Goal: Task Accomplishment & Management: Manage account settings

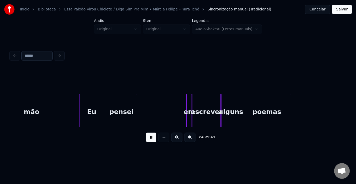
scroll to position [0, 8918]
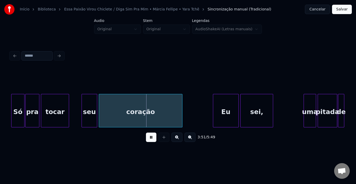
click at [151, 141] on button at bounding box center [151, 136] width 10 height 9
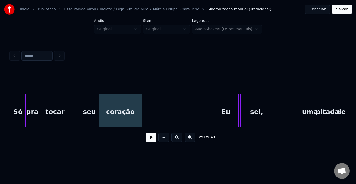
click at [142, 109] on div at bounding box center [141, 110] width 2 height 33
click at [151, 138] on button at bounding box center [151, 136] width 10 height 9
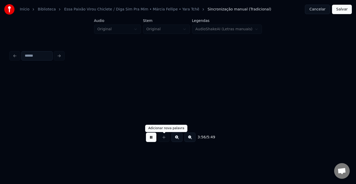
scroll to position [0, 9253]
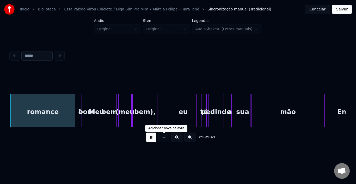
click at [168, 140] on div at bounding box center [163, 136] width 13 height 9
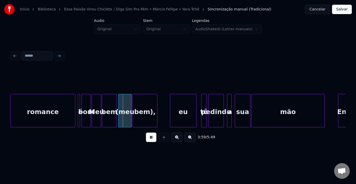
click at [150, 136] on button at bounding box center [151, 136] width 10 height 9
click at [56, 106] on div at bounding box center [57, 110] width 2 height 33
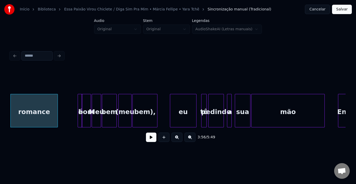
click at [81, 105] on div at bounding box center [82, 110] width 2 height 33
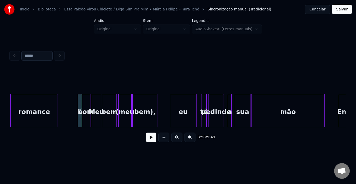
click at [84, 108] on div "bom" at bounding box center [88, 111] width 9 height 35
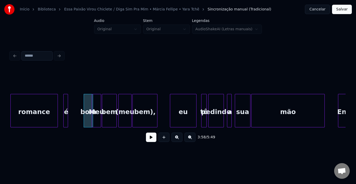
click at [65, 107] on div "é" at bounding box center [66, 111] width 5 height 35
click at [47, 108] on div "romance" at bounding box center [34, 111] width 47 height 35
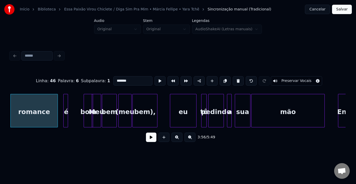
click at [153, 138] on button at bounding box center [151, 136] width 10 height 9
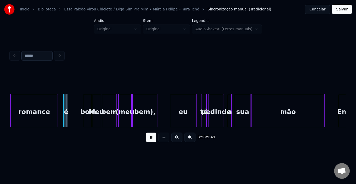
click at [153, 138] on button at bounding box center [151, 136] width 10 height 9
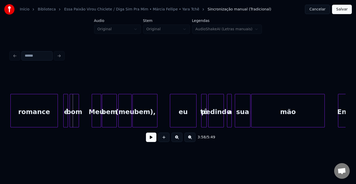
click at [72, 105] on div "bom" at bounding box center [74, 111] width 9 height 35
click at [48, 105] on div at bounding box center [49, 110] width 2 height 33
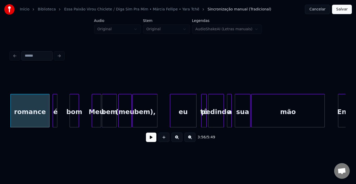
click at [55, 103] on div "é" at bounding box center [55, 111] width 5 height 35
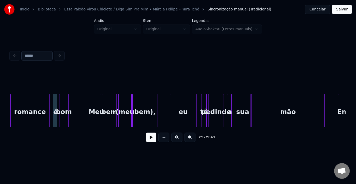
click at [63, 102] on div "bom" at bounding box center [63, 111] width 9 height 35
click at [39, 109] on div "romance" at bounding box center [30, 111] width 39 height 35
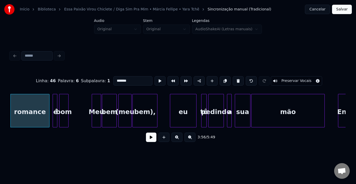
click at [152, 138] on button at bounding box center [151, 136] width 10 height 9
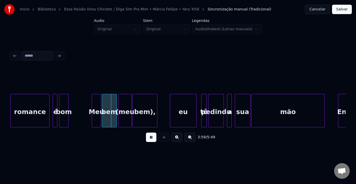
click at [150, 139] on button at bounding box center [151, 136] width 10 height 9
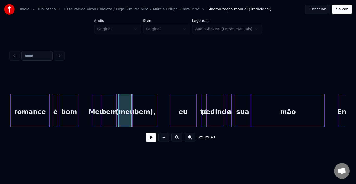
click at [78, 106] on div at bounding box center [78, 110] width 2 height 33
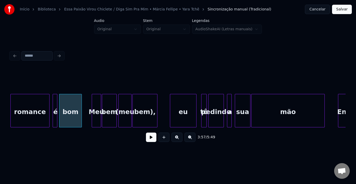
click at [81, 106] on div at bounding box center [81, 110] width 2 height 33
click at [152, 139] on button at bounding box center [151, 136] width 10 height 9
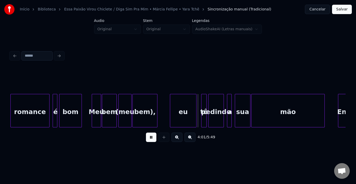
click at [153, 138] on button at bounding box center [151, 136] width 10 height 9
click at [191, 105] on div at bounding box center [191, 110] width 2 height 33
click at [196, 103] on div "eu" at bounding box center [197, 111] width 6 height 35
click at [153, 139] on button at bounding box center [151, 136] width 10 height 9
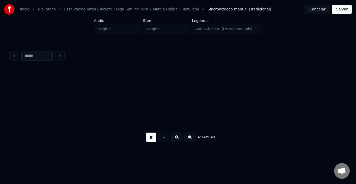
scroll to position [0, 9924]
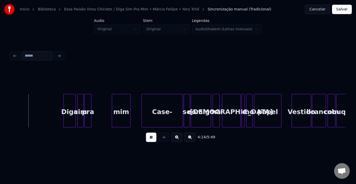
click at [152, 140] on button at bounding box center [151, 136] width 10 height 9
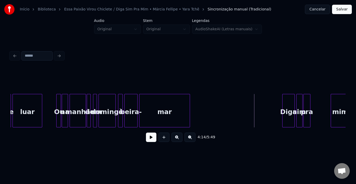
scroll to position [0, 9695]
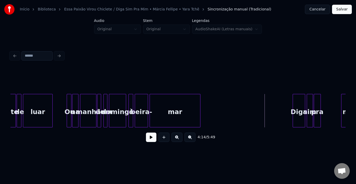
click at [145, 112] on div "beira-" at bounding box center [141, 111] width 13 height 35
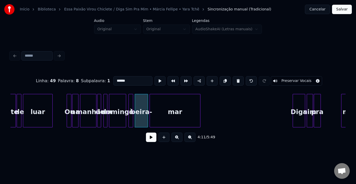
click at [147, 139] on button at bounding box center [151, 136] width 10 height 9
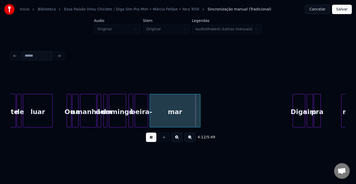
click at [147, 139] on button at bounding box center [151, 136] width 10 height 9
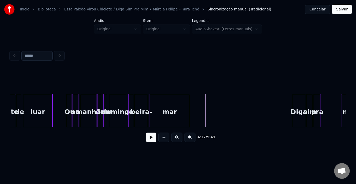
click at [188, 108] on div at bounding box center [189, 110] width 2 height 33
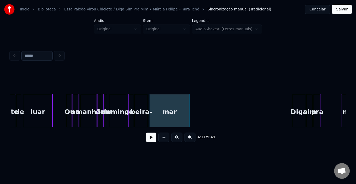
click at [146, 142] on button at bounding box center [151, 136] width 10 height 9
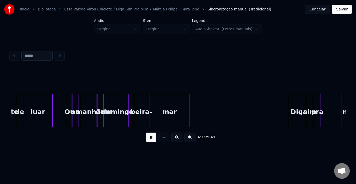
click at [147, 142] on button at bounding box center [151, 136] width 10 height 9
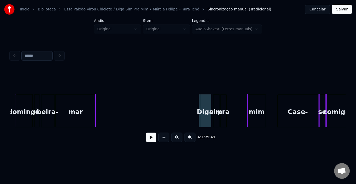
scroll to position [0, 9810]
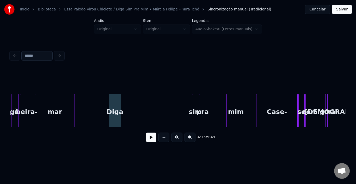
click at [117, 96] on div "Diga" at bounding box center [115, 111] width 12 height 35
click at [148, 137] on button at bounding box center [151, 136] width 10 height 9
click at [128, 96] on div "Diga" at bounding box center [128, 111] width 12 height 35
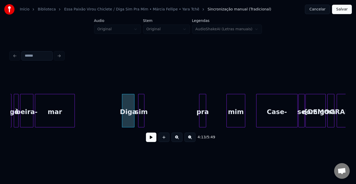
click at [142, 98] on div "sim" at bounding box center [141, 111] width 6 height 35
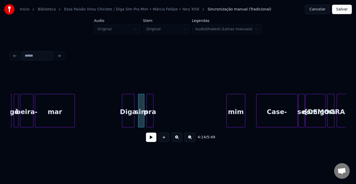
click at [149, 99] on div "pra" at bounding box center [150, 111] width 7 height 35
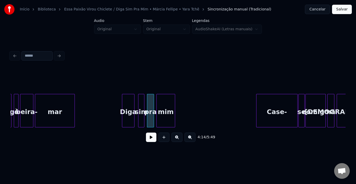
click at [166, 101] on div "mim" at bounding box center [166, 111] width 18 height 35
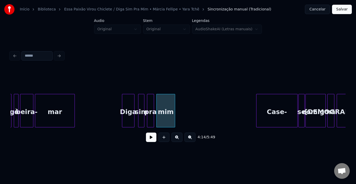
click at [153, 142] on button at bounding box center [151, 136] width 10 height 9
click at [154, 141] on button at bounding box center [151, 136] width 10 height 9
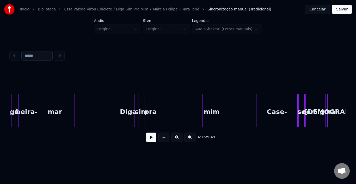
click at [207, 100] on div "mim" at bounding box center [211, 111] width 18 height 35
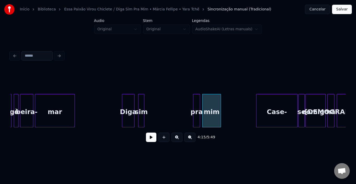
click at [195, 100] on div "pra" at bounding box center [196, 111] width 7 height 35
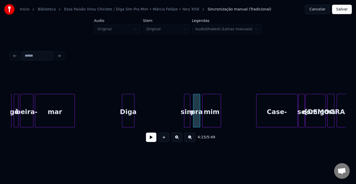
click at [187, 100] on div "sim" at bounding box center [187, 111] width 6 height 35
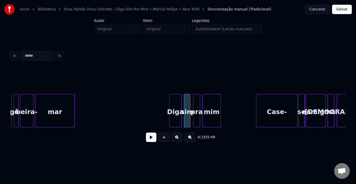
click at [177, 102] on div "Diga" at bounding box center [175, 111] width 12 height 35
click at [153, 141] on button at bounding box center [151, 136] width 10 height 9
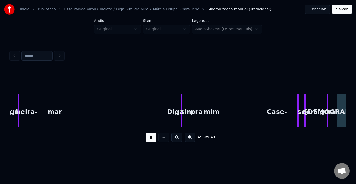
scroll to position [0, 10145]
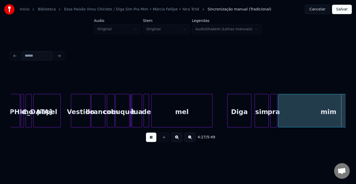
click at [153, 141] on button at bounding box center [151, 136] width 10 height 9
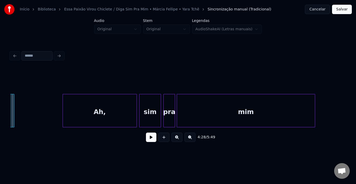
click at [13, 111] on div at bounding box center [14, 110] width 2 height 33
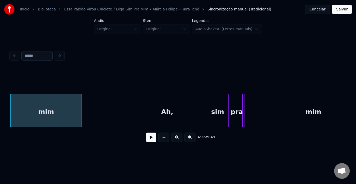
click at [151, 139] on button at bounding box center [151, 136] width 10 height 9
click at [147, 136] on button at bounding box center [151, 136] width 10 height 9
click at [70, 106] on div at bounding box center [70, 110] width 2 height 33
click at [155, 137] on button at bounding box center [151, 136] width 10 height 9
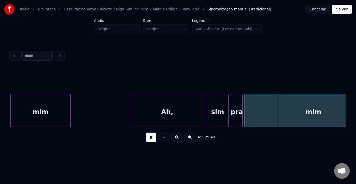
click at [155, 137] on button at bounding box center [151, 136] width 10 height 9
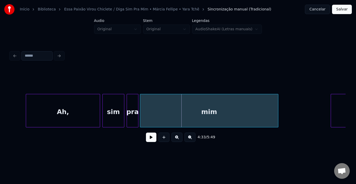
scroll to position [0, 10527]
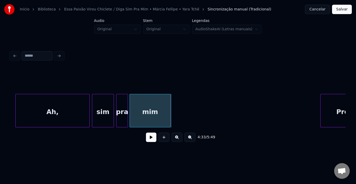
click at [170, 113] on div at bounding box center [170, 110] width 2 height 33
click at [152, 140] on button at bounding box center [151, 136] width 10 height 9
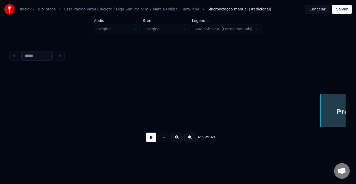
scroll to position [0, 10863]
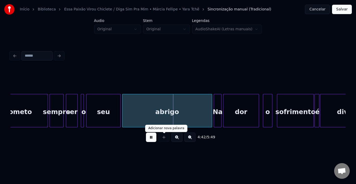
click at [152, 139] on button at bounding box center [151, 136] width 10 height 9
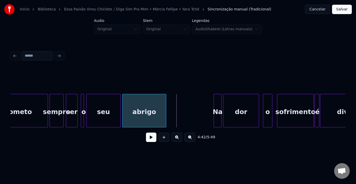
click at [165, 106] on div at bounding box center [165, 110] width 2 height 33
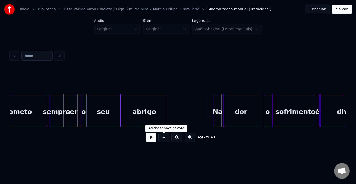
click at [152, 139] on button at bounding box center [151, 136] width 10 height 9
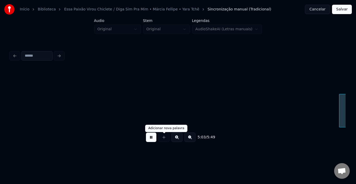
scroll to position [0, 11870]
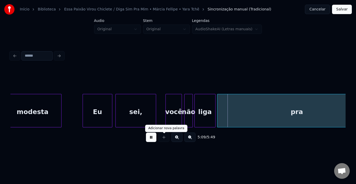
click at [159, 140] on div at bounding box center [163, 136] width 13 height 9
click at [154, 137] on button at bounding box center [151, 136] width 10 height 9
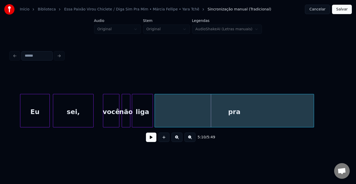
scroll to position [0, 11984]
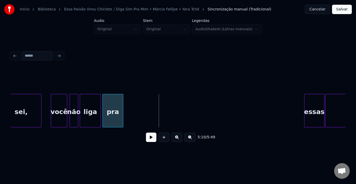
click at [122, 108] on div at bounding box center [122, 110] width 2 height 33
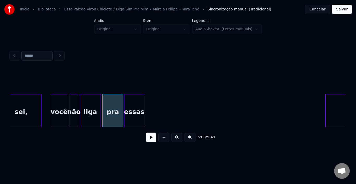
click at [132, 109] on div "essas" at bounding box center [134, 111] width 20 height 35
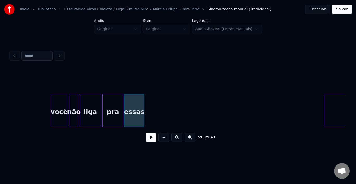
scroll to position [0, 12037]
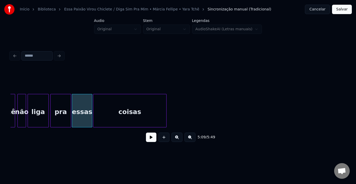
click at [153, 105] on div "coisas" at bounding box center [129, 111] width 73 height 35
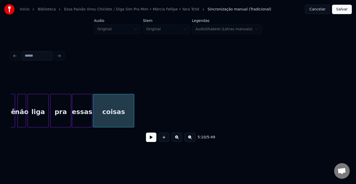
click at [133, 104] on div at bounding box center [133, 110] width 2 height 33
click at [59, 105] on div "pra" at bounding box center [61, 111] width 20 height 35
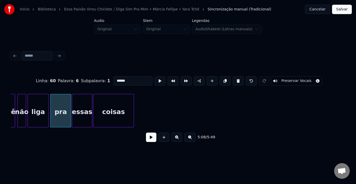
type input "***"
click at [148, 137] on button at bounding box center [151, 136] width 10 height 9
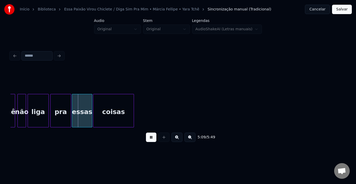
click at [148, 137] on button at bounding box center [151, 136] width 10 height 9
click at [61, 105] on div at bounding box center [61, 110] width 2 height 33
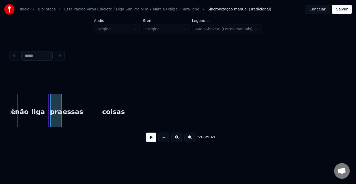
click at [71, 107] on div "essas" at bounding box center [73, 111] width 20 height 35
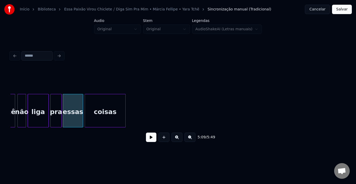
click at [92, 109] on div "coisas" at bounding box center [105, 111] width 40 height 35
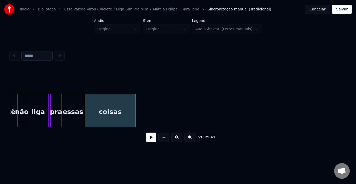
click at [134, 105] on div at bounding box center [135, 110] width 2 height 33
click at [56, 107] on div "pra" at bounding box center [56, 111] width 11 height 35
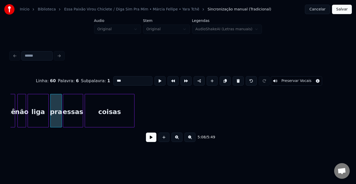
click at [147, 140] on button at bounding box center [151, 136] width 10 height 9
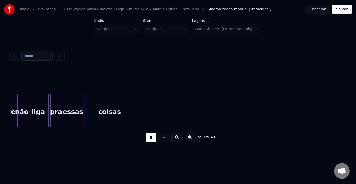
click at [147, 140] on button at bounding box center [151, 136] width 10 height 9
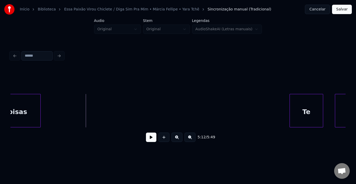
scroll to position [0, 12151]
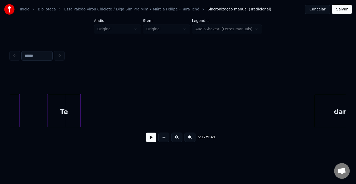
click at [62, 112] on div "Te" at bounding box center [63, 111] width 33 height 35
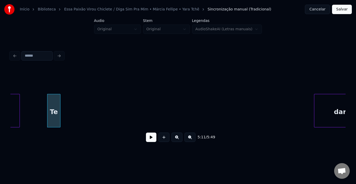
click at [59, 109] on div at bounding box center [60, 110] width 2 height 33
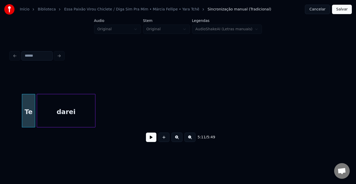
click at [70, 108] on div "darei" at bounding box center [66, 111] width 58 height 35
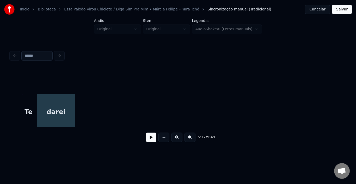
click at [75, 110] on div at bounding box center [74, 110] width 2 height 33
click at [61, 103] on div at bounding box center [61, 110] width 2 height 33
click at [148, 140] on button at bounding box center [151, 136] width 10 height 9
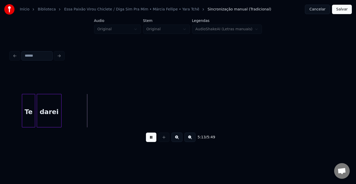
click at [148, 140] on button at bounding box center [151, 136] width 10 height 9
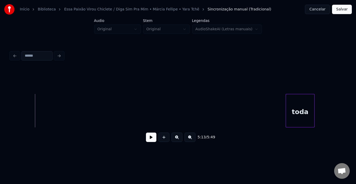
scroll to position [0, 12260]
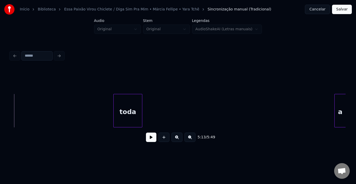
click at [127, 102] on div "toda" at bounding box center [128, 111] width 28 height 35
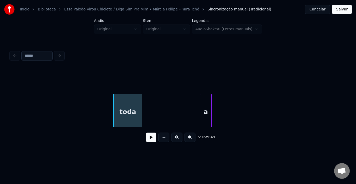
click at [204, 99] on div "a" at bounding box center [205, 111] width 11 height 35
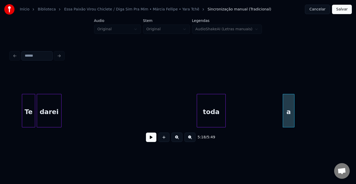
scroll to position [0, 12166]
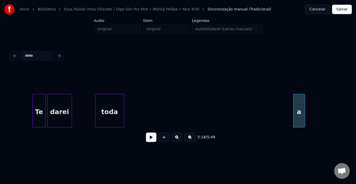
click at [109, 106] on div "toda" at bounding box center [109, 111] width 28 height 35
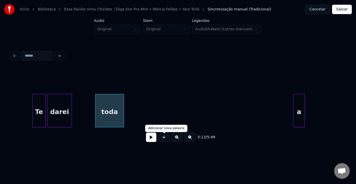
click at [148, 138] on button at bounding box center [151, 136] width 10 height 9
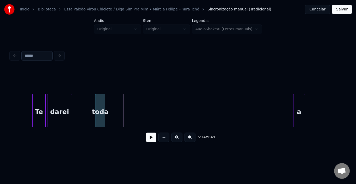
click at [105, 107] on div at bounding box center [104, 110] width 2 height 33
click at [113, 105] on div "a" at bounding box center [114, 111] width 11 height 35
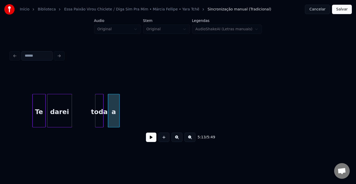
click at [102, 104] on div at bounding box center [103, 110] width 2 height 33
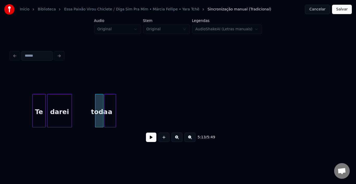
click at [107, 104] on div "a" at bounding box center [110, 111] width 11 height 35
click at [107, 104] on div at bounding box center [107, 110] width 2 height 33
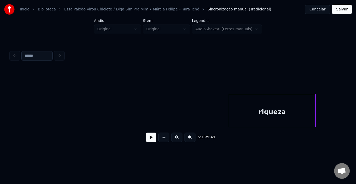
scroll to position [0, 12395]
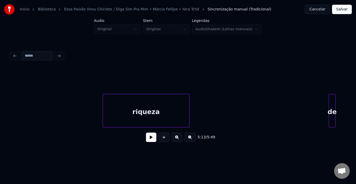
click at [103, 116] on div "riqueza" at bounding box center [146, 111] width 86 height 35
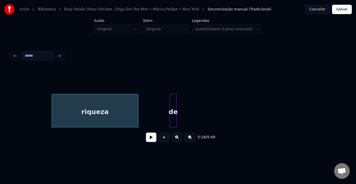
click at [170, 106] on div "de" at bounding box center [173, 111] width 7 height 35
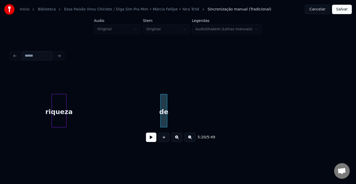
click at [66, 111] on div at bounding box center [66, 110] width 2 height 33
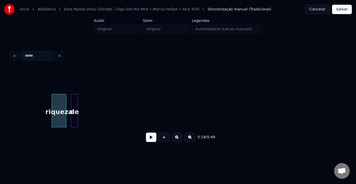
click at [75, 103] on div "de" at bounding box center [74, 111] width 7 height 35
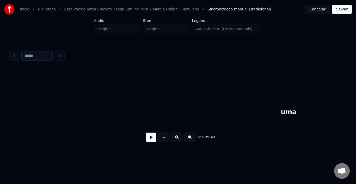
scroll to position [0, 12541]
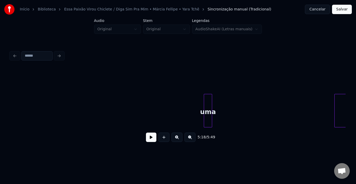
click at [210, 110] on div at bounding box center [211, 110] width 2 height 33
click at [205, 106] on div at bounding box center [205, 110] width 2 height 33
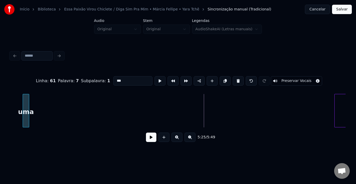
click at [23, 109] on div "uma" at bounding box center [26, 111] width 6 height 35
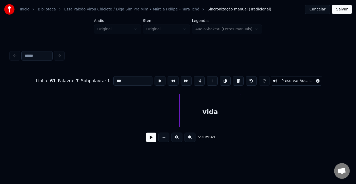
scroll to position [0, 12590]
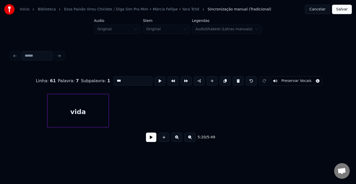
click at [95, 117] on div "vida" at bounding box center [77, 111] width 61 height 35
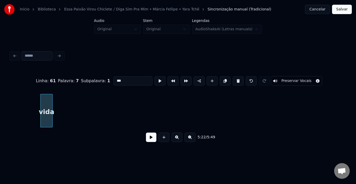
click at [51, 113] on div at bounding box center [52, 110] width 2 height 33
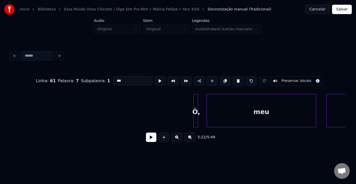
scroll to position [0, 12757]
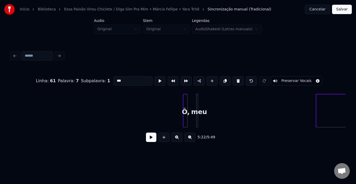
click at [197, 110] on div at bounding box center [197, 110] width 2 height 33
click at [207, 107] on div at bounding box center [207, 110] width 2 height 33
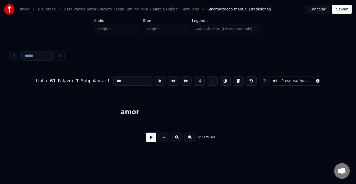
scroll to position [0, 13086]
click at [356, 112] on div "Início Biblioteca Essa Paixão Virou Chiclete ⧸ Diga Sim Pra Mim • Márcia Fellip…" at bounding box center [178, 76] width 356 height 152
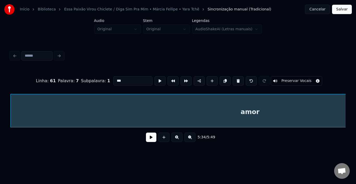
scroll to position [0, 13310]
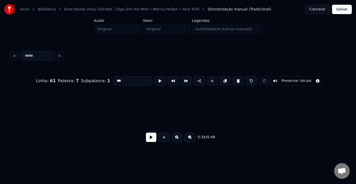
click at [0, 115] on div "Início Biblioteca Essa Paixão Virou Chiclete ⧸ Diga Sim Pra Mim • Márcia Fellip…" at bounding box center [178, 76] width 356 height 152
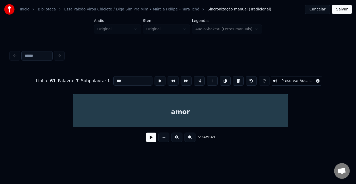
scroll to position [0, 12982]
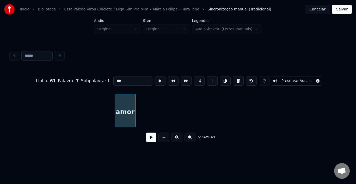
click at [135, 117] on div at bounding box center [135, 110] width 2 height 33
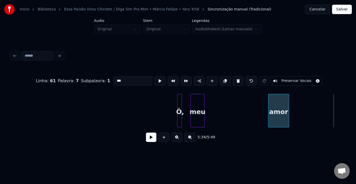
scroll to position [0, 12769]
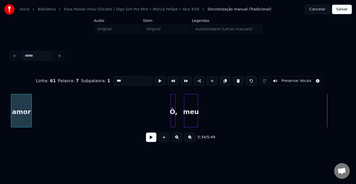
click at [22, 103] on div "amor" at bounding box center [21, 111] width 20 height 35
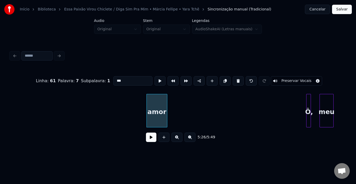
scroll to position [0, 12623]
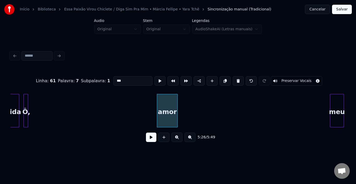
click at [25, 104] on div "Ô," at bounding box center [26, 111] width 5 height 35
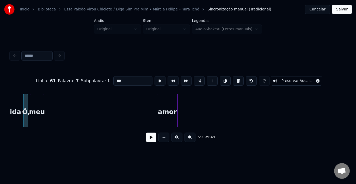
click at [33, 102] on div "meu" at bounding box center [37, 111] width 14 height 35
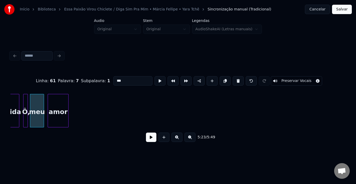
click at [53, 101] on div "amor" at bounding box center [58, 111] width 20 height 35
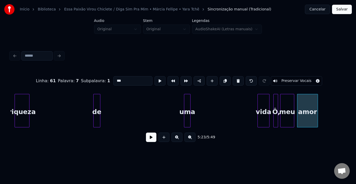
scroll to position [0, 12370]
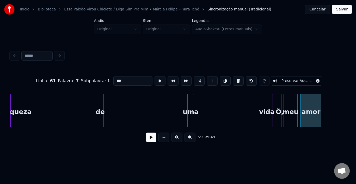
click at [15, 102] on div "riqueza" at bounding box center [18, 111] width 14 height 35
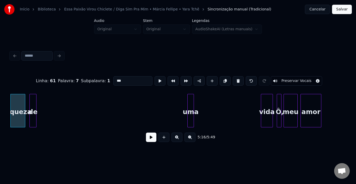
click at [33, 99] on div "de" at bounding box center [33, 111] width 7 height 35
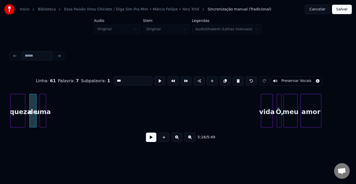
click at [42, 99] on div "uma" at bounding box center [43, 111] width 6 height 35
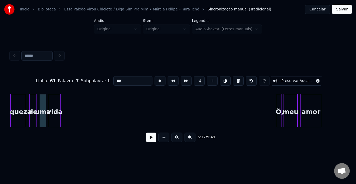
click at [55, 106] on div "vida" at bounding box center [54, 111] width 11 height 35
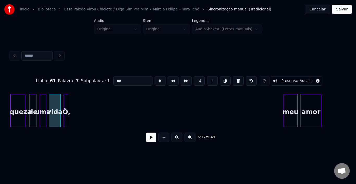
click at [66, 104] on div "Ô," at bounding box center [66, 111] width 5 height 35
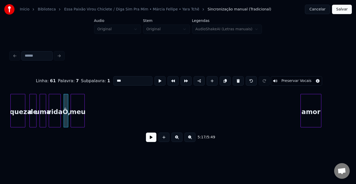
click at [79, 104] on div "meu" at bounding box center [78, 111] width 14 height 35
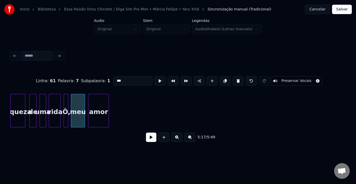
click at [99, 109] on div "amor" at bounding box center [98, 111] width 20 height 35
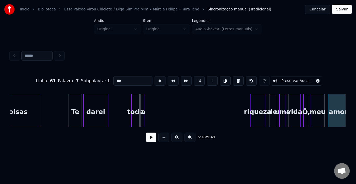
scroll to position [0, 12109]
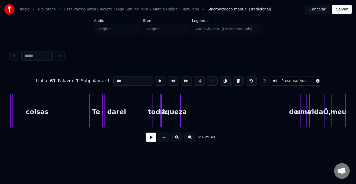
click at [172, 105] on div "riqueza" at bounding box center [173, 111] width 14 height 35
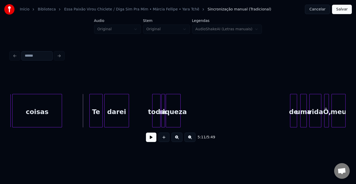
click at [150, 139] on button at bounding box center [151, 136] width 10 height 9
click at [189, 109] on div "de" at bounding box center [187, 111] width 7 height 35
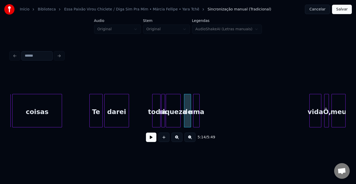
click at [196, 101] on div "uma" at bounding box center [196, 111] width 6 height 35
click at [181, 103] on div at bounding box center [181, 110] width 2 height 33
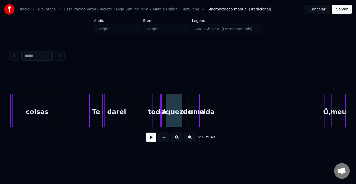
click at [209, 106] on div "vida" at bounding box center [206, 111] width 11 height 35
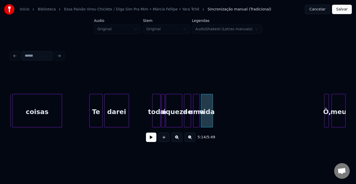
click at [152, 110] on div "toda" at bounding box center [156, 111] width 8 height 35
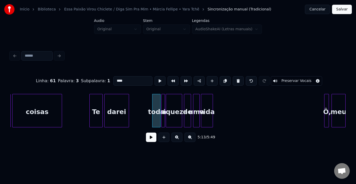
click at [152, 141] on button at bounding box center [151, 136] width 10 height 9
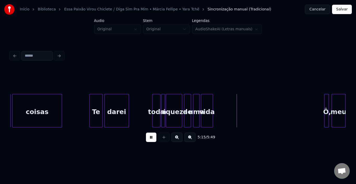
click at [152, 141] on button at bounding box center [151, 136] width 10 height 9
click at [237, 102] on div at bounding box center [237, 110] width 2 height 33
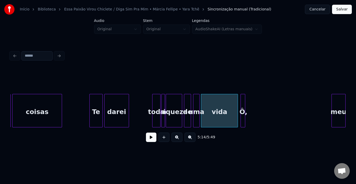
click at [243, 102] on div "Ô," at bounding box center [243, 111] width 5 height 35
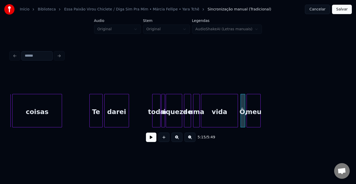
click at [250, 108] on div "meu" at bounding box center [254, 111] width 14 height 35
click at [217, 106] on div "vida" at bounding box center [219, 111] width 36 height 35
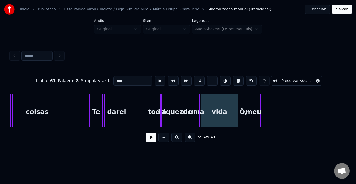
type input "****"
click at [151, 141] on button at bounding box center [151, 136] width 10 height 9
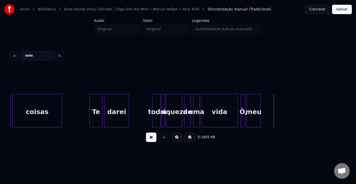
click at [151, 141] on button at bounding box center [151, 136] width 10 height 9
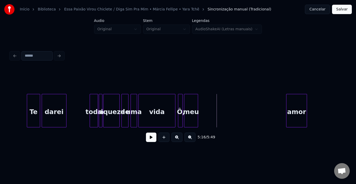
scroll to position [0, 12224]
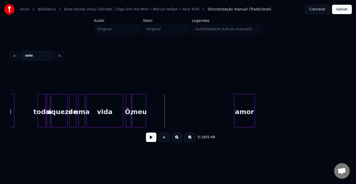
click at [130, 104] on div at bounding box center [131, 110] width 2 height 33
click at [198, 100] on div "Ô," at bounding box center [197, 111] width 5 height 35
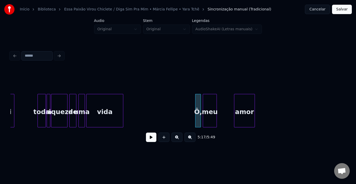
click at [205, 100] on div "meu" at bounding box center [210, 111] width 14 height 35
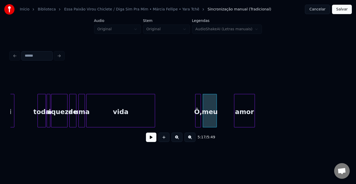
click at [154, 104] on div at bounding box center [154, 110] width 2 height 33
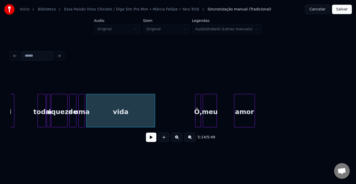
click at [87, 106] on div at bounding box center [88, 110] width 2 height 33
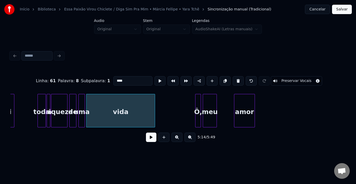
click at [150, 138] on button at bounding box center [151, 136] width 10 height 9
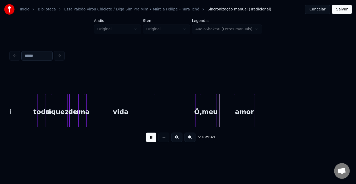
click at [150, 138] on button at bounding box center [151, 136] width 10 height 9
click at [228, 105] on div "amor" at bounding box center [229, 111] width 20 height 35
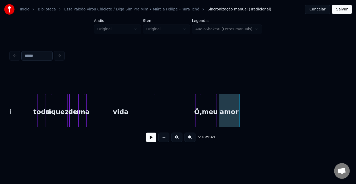
click at [150, 138] on button at bounding box center [151, 136] width 10 height 9
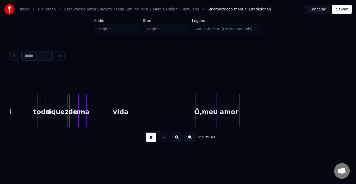
click at [150, 138] on button at bounding box center [151, 136] width 10 height 9
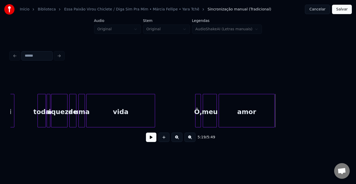
click at [274, 105] on div at bounding box center [274, 110] width 2 height 33
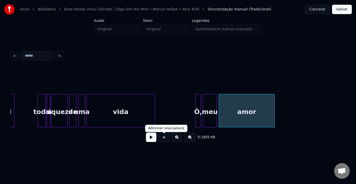
click at [153, 139] on button at bounding box center [151, 136] width 10 height 9
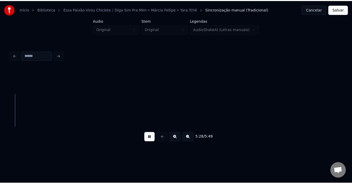
scroll to position [0, 12829]
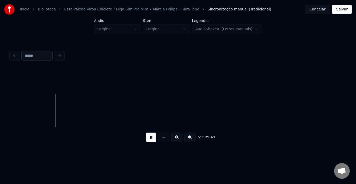
drag, startPoint x: 343, startPoint y: 10, endPoint x: 290, endPoint y: 44, distance: 62.2
click at [343, 11] on button "Salvar" at bounding box center [342, 9] width 20 height 9
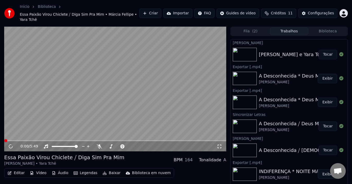
click at [18, 169] on button "Editar" at bounding box center [15, 172] width 21 height 7
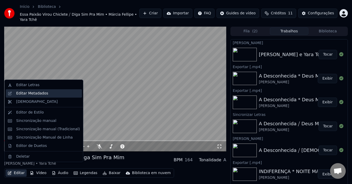
click at [27, 94] on div "Editar Metadados" at bounding box center [32, 93] width 32 height 5
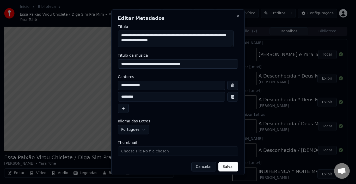
click at [140, 36] on textarea "**********" at bounding box center [176, 38] width 116 height 17
click at [181, 37] on textarea "**********" at bounding box center [176, 38] width 116 height 17
click at [227, 36] on textarea "**********" at bounding box center [176, 38] width 116 height 17
click at [151, 41] on textarea "**********" at bounding box center [176, 38] width 116 height 17
click at [178, 41] on textarea "**********" at bounding box center [176, 38] width 116 height 17
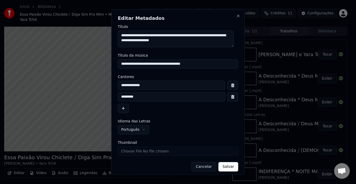
type textarea "**********"
click at [165, 64] on input "**********" at bounding box center [178, 63] width 120 height 9
type input "**********"
click at [226, 169] on button "Salvar" at bounding box center [228, 166] width 20 height 9
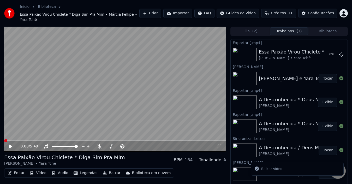
click at [14, 169] on button "Editar" at bounding box center [15, 172] width 21 height 7
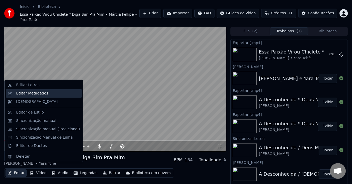
click at [30, 91] on div "Editar Metadados" at bounding box center [32, 93] width 32 height 5
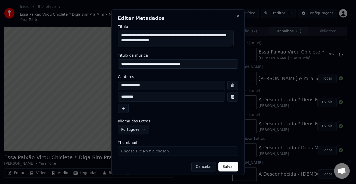
drag, startPoint x: 137, startPoint y: 35, endPoint x: 122, endPoint y: 36, distance: 14.9
click at [122, 36] on textarea "**********" at bounding box center [176, 38] width 116 height 17
type textarea "**********"
click at [226, 167] on button "Salvar" at bounding box center [228, 166] width 20 height 9
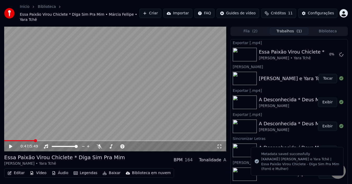
click at [100, 144] on icon at bounding box center [99, 146] width 5 height 4
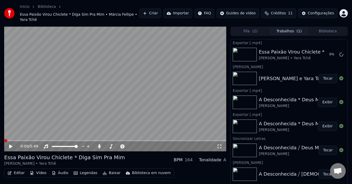
click at [4, 139] on span at bounding box center [5, 140] width 3 height 3
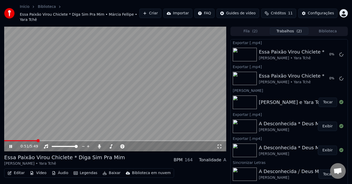
click at [36, 139] on span at bounding box center [37, 140] width 3 height 3
click at [12, 145] on icon at bounding box center [10, 146] width 3 height 3
